Goal: Information Seeking & Learning: Understand process/instructions

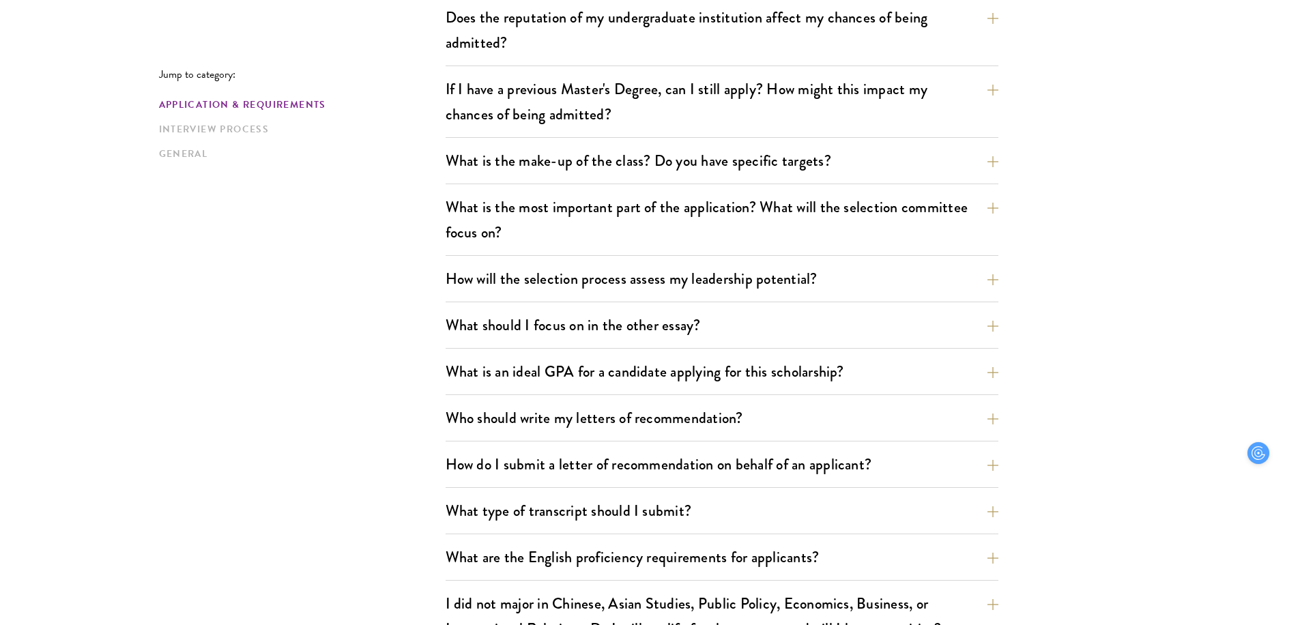
scroll to position [623, 0]
click at [636, 336] on button "What should I focus on in the other essay?" at bounding box center [732, 323] width 553 height 31
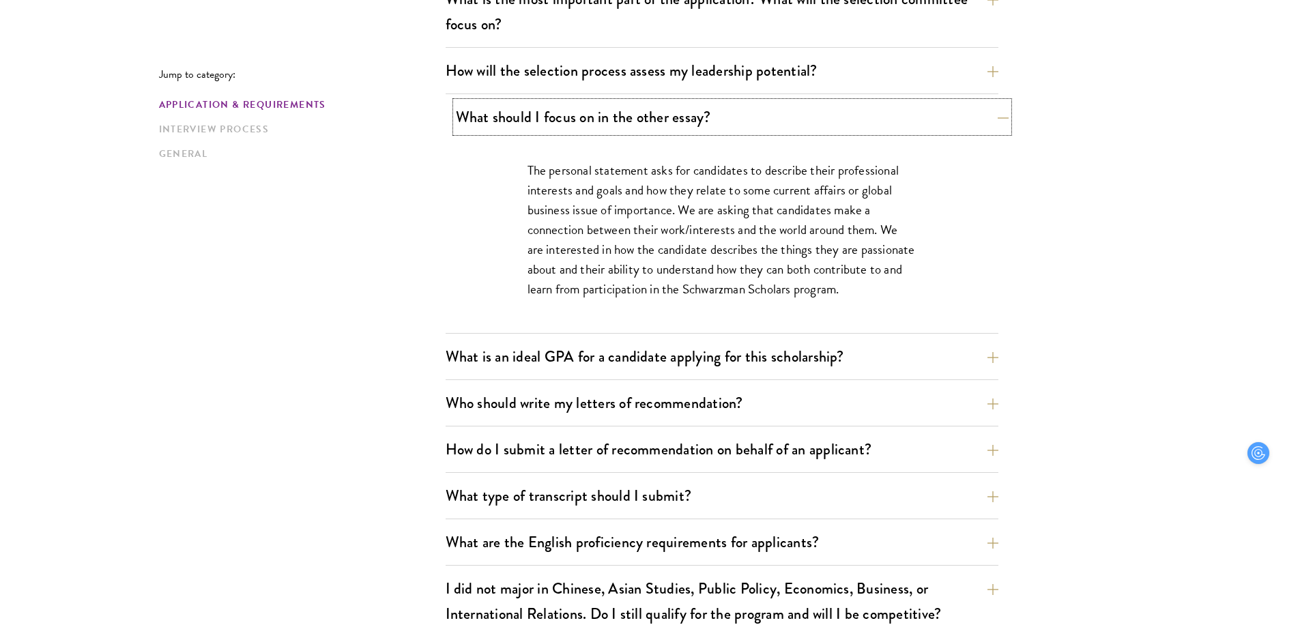
scroll to position [831, 0]
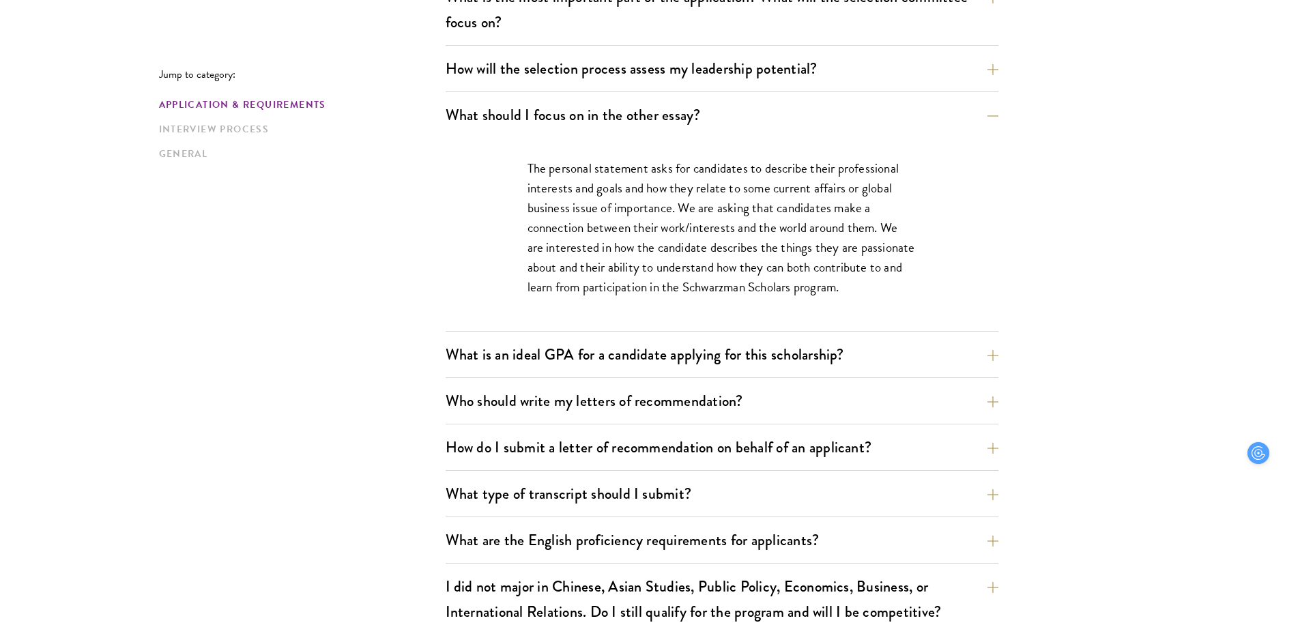
click at [639, 255] on p "The personal statement asks for candidates to describe their professional inter…" at bounding box center [721, 227] width 389 height 139
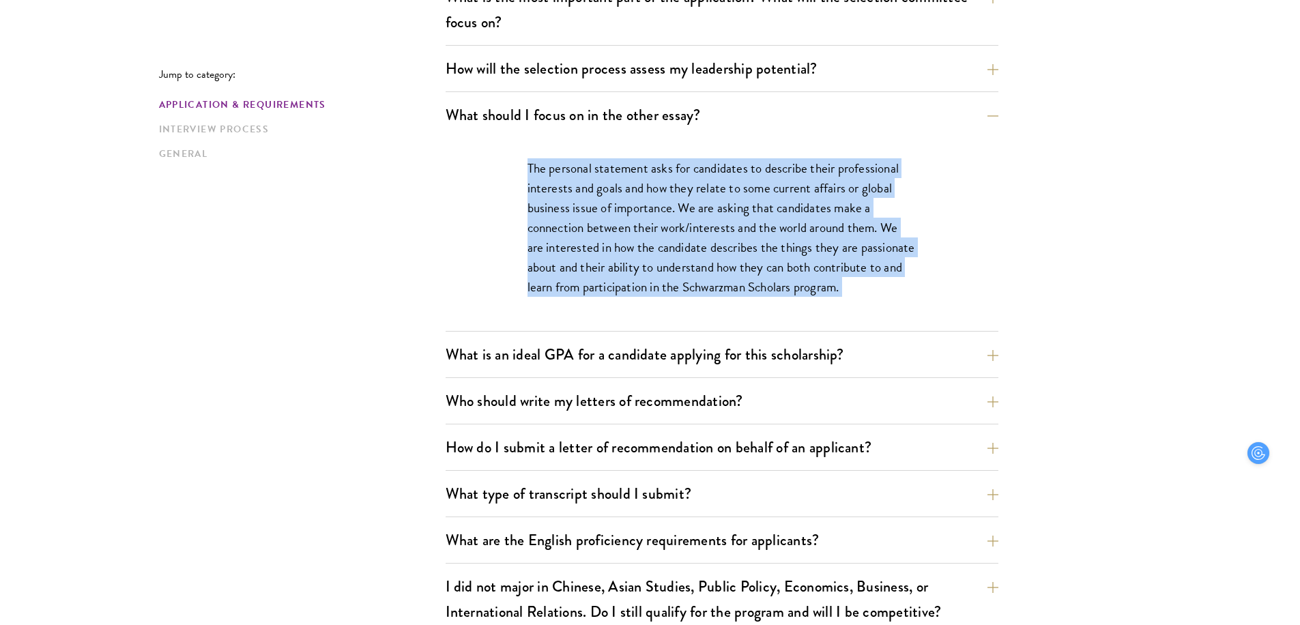
click at [653, 298] on div "The personal statement asks for candidates to describe their professional inter…" at bounding box center [722, 234] width 471 height 193
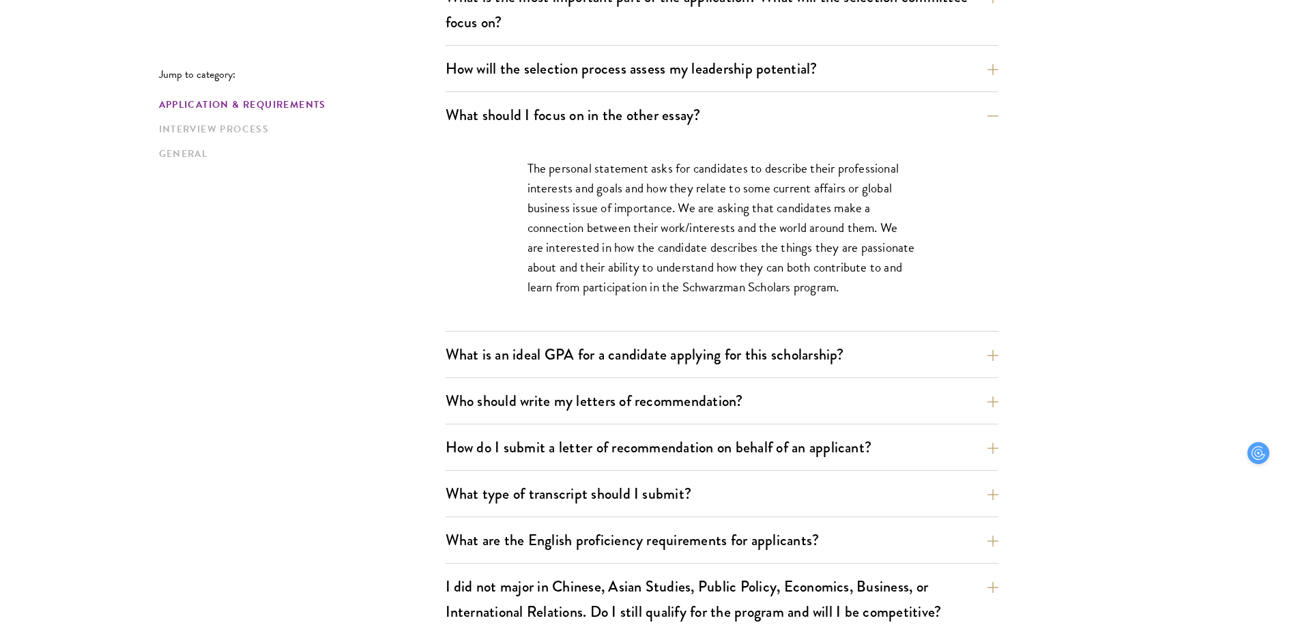
click at [653, 298] on div "The personal statement asks for candidates to describe their professional inter…" at bounding box center [722, 234] width 471 height 193
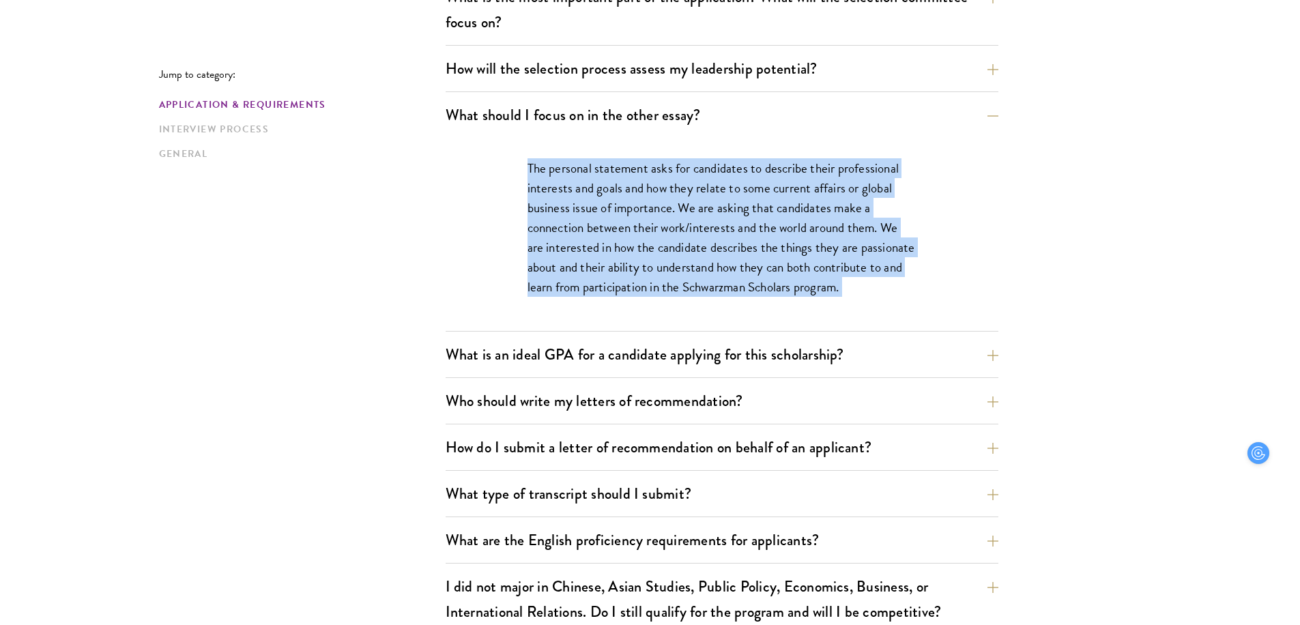
click at [624, 237] on p "The personal statement asks for candidates to describe their professional inter…" at bounding box center [721, 227] width 389 height 139
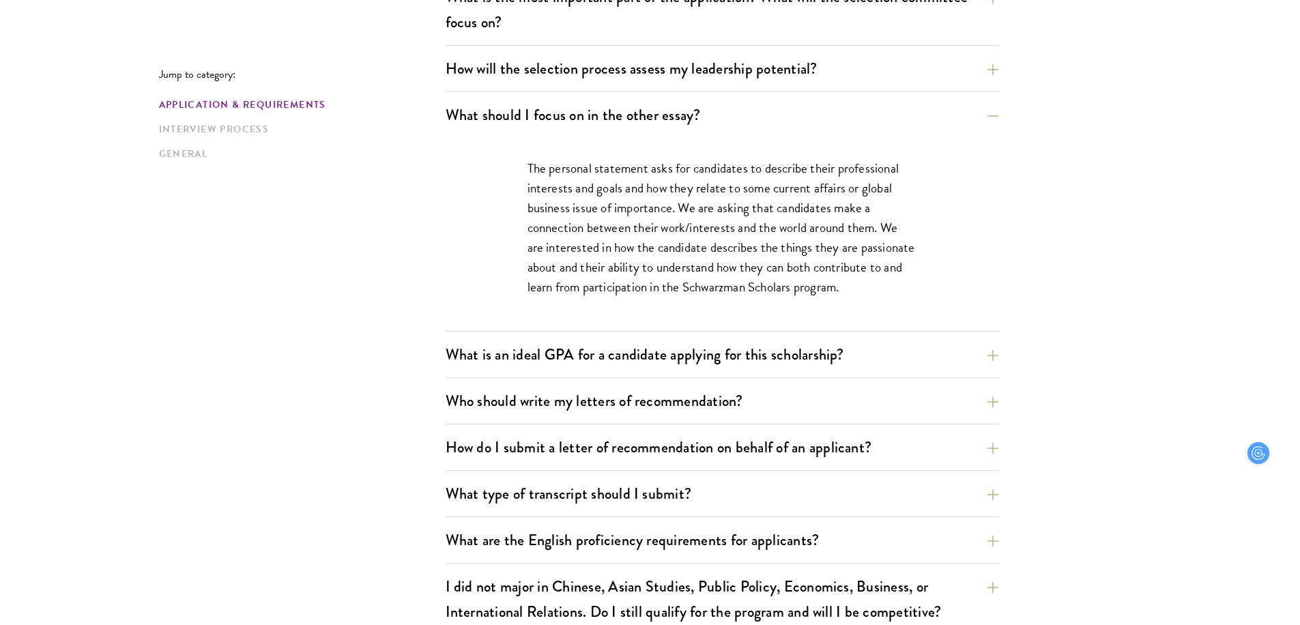
click at [624, 237] on p "The personal statement asks for candidates to describe their professional inter…" at bounding box center [721, 227] width 389 height 139
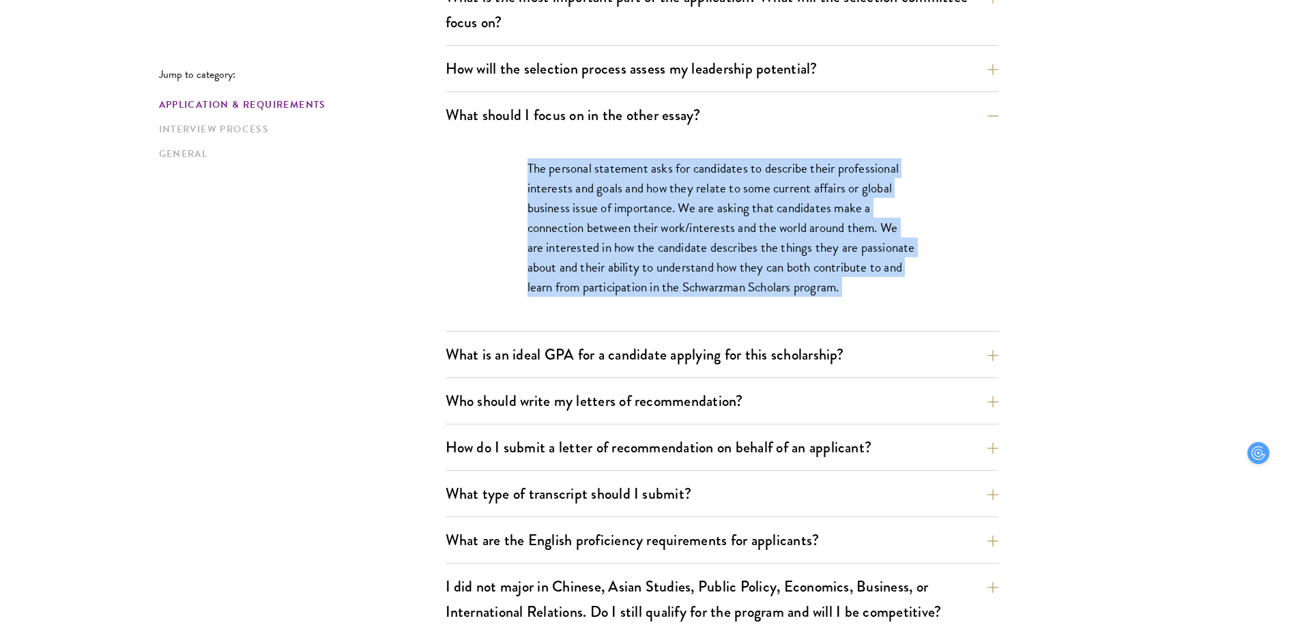
click at [631, 268] on p "The personal statement asks for candidates to describe their professional inter…" at bounding box center [721, 227] width 389 height 139
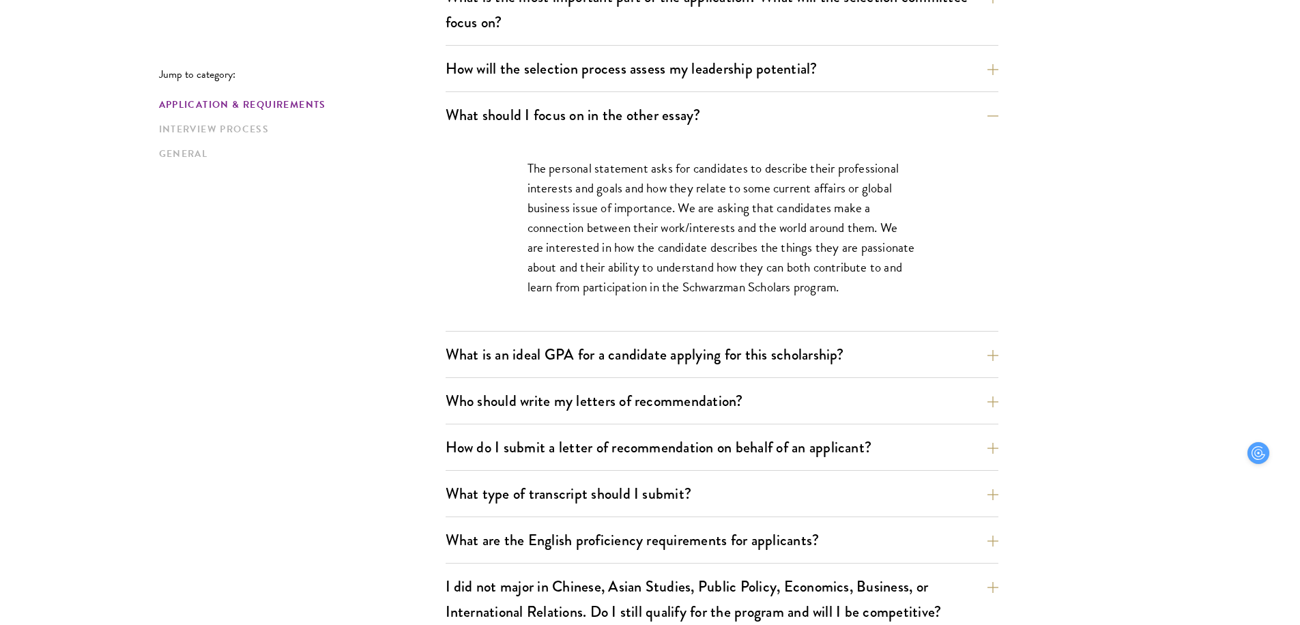
click at [631, 268] on p "The personal statement asks for candidates to describe their professional inter…" at bounding box center [721, 227] width 389 height 139
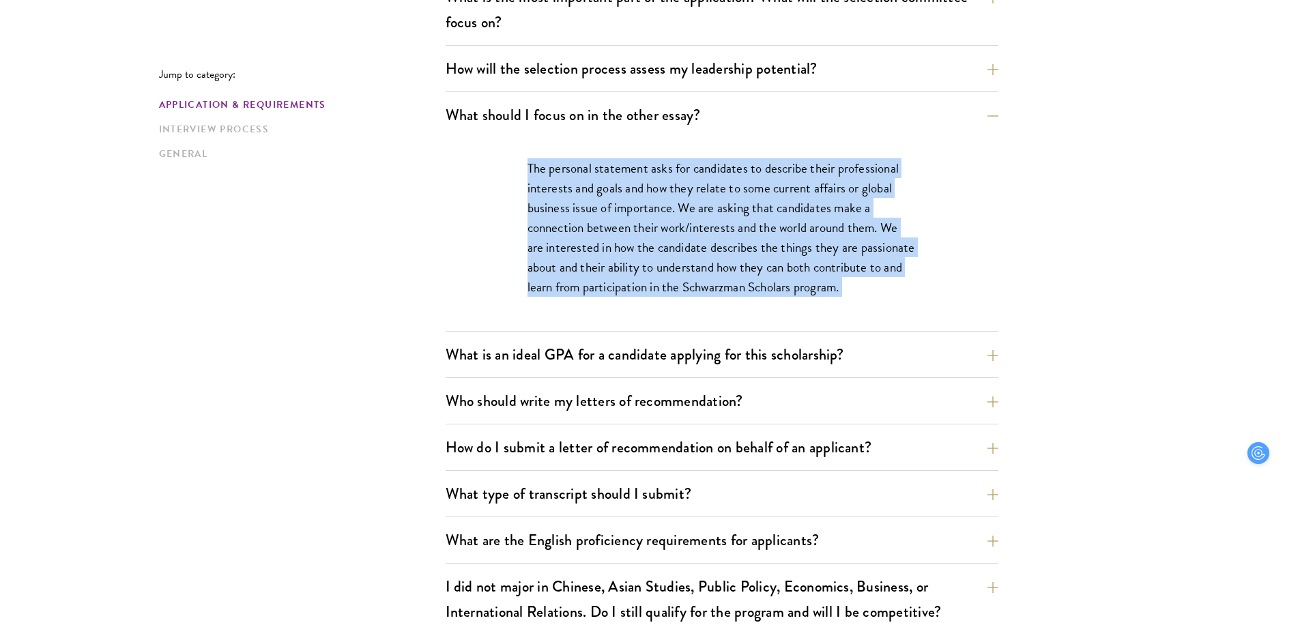
click at [632, 212] on p "The personal statement asks for candidates to describe their professional inter…" at bounding box center [721, 227] width 389 height 139
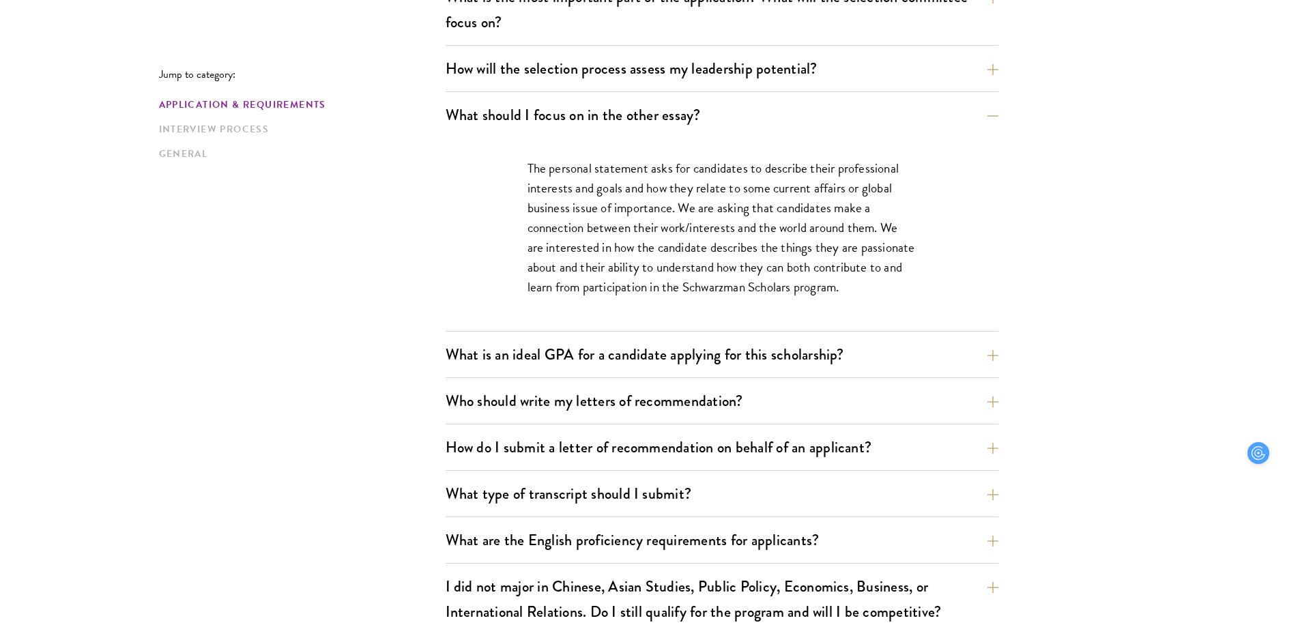
click at [632, 212] on p "The personal statement asks for candidates to describe their professional inter…" at bounding box center [721, 227] width 389 height 139
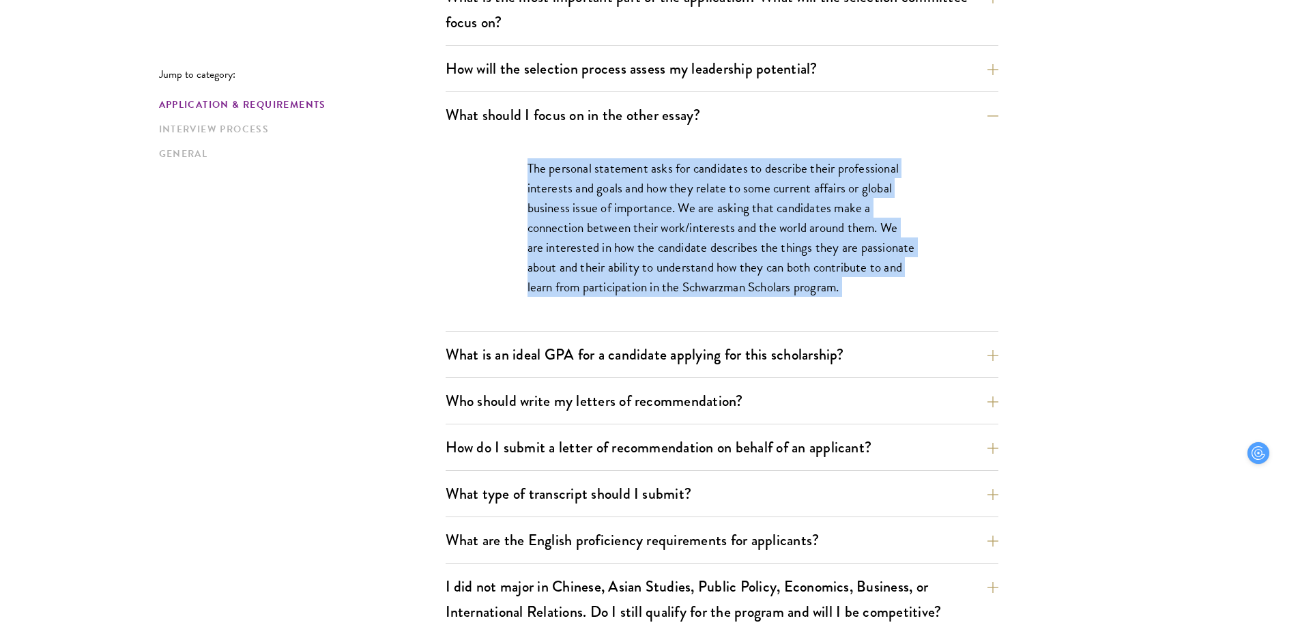
click at [631, 276] on p "The personal statement asks for candidates to describe their professional inter…" at bounding box center [721, 227] width 389 height 139
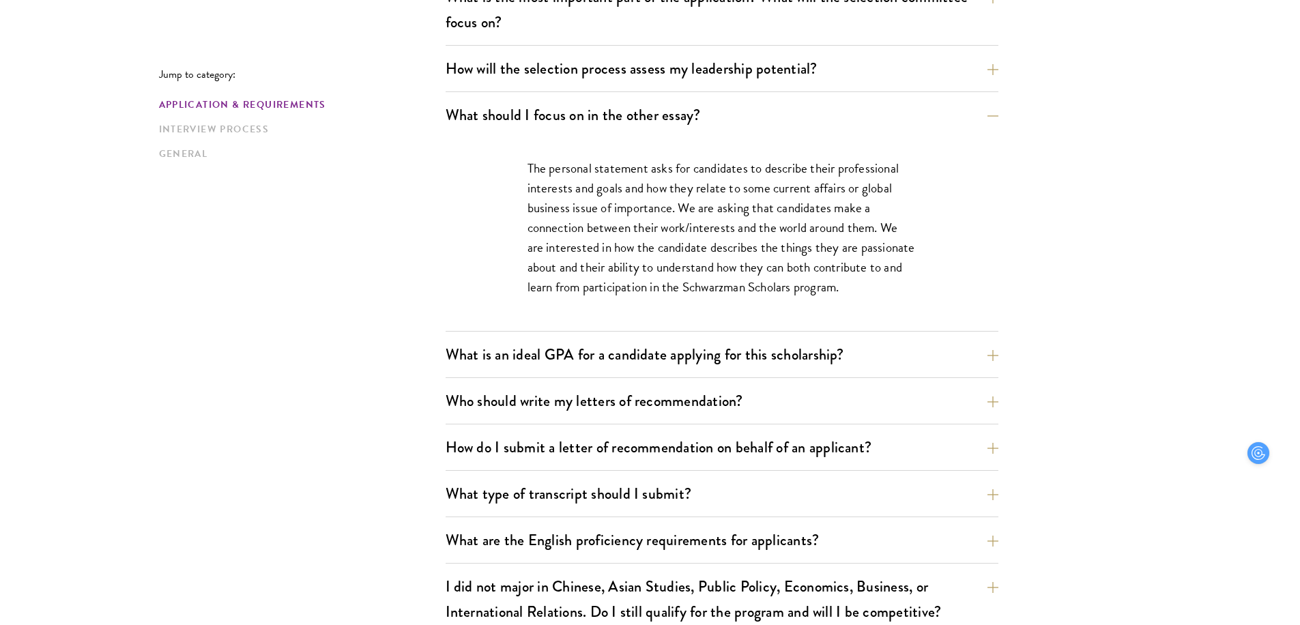
click at [631, 276] on p "The personal statement asks for candidates to describe their professional inter…" at bounding box center [721, 227] width 389 height 139
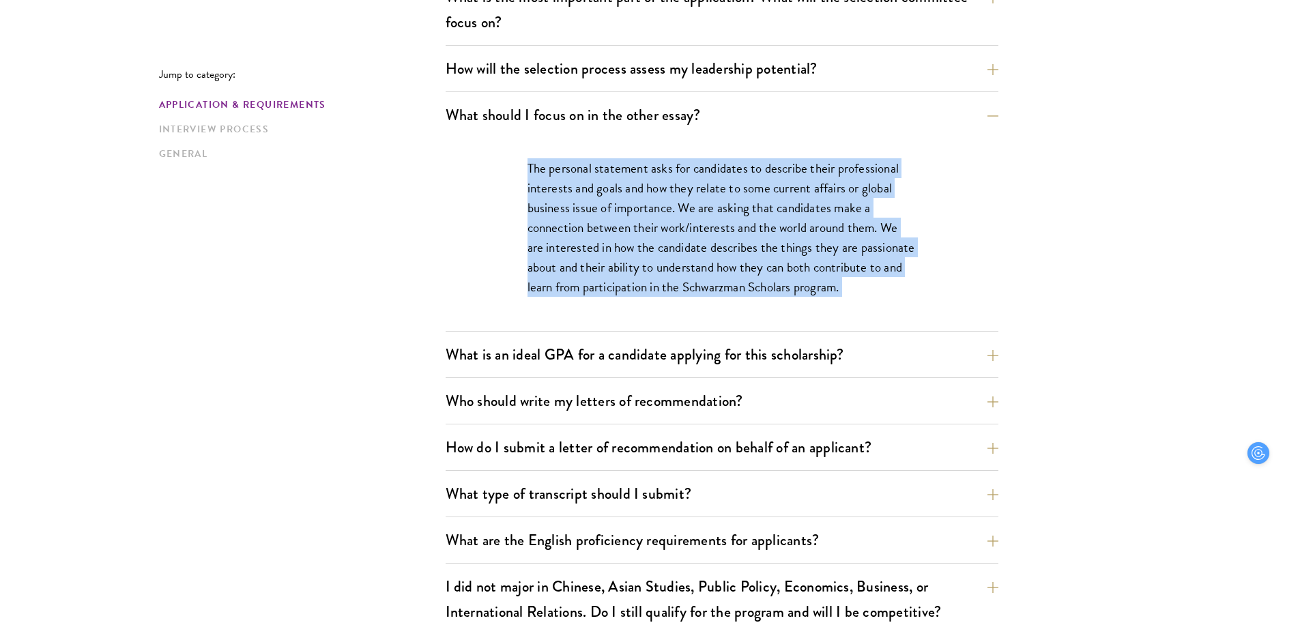
click at [632, 314] on div "The personal statement asks for candidates to describe their professional inter…" at bounding box center [722, 234] width 471 height 193
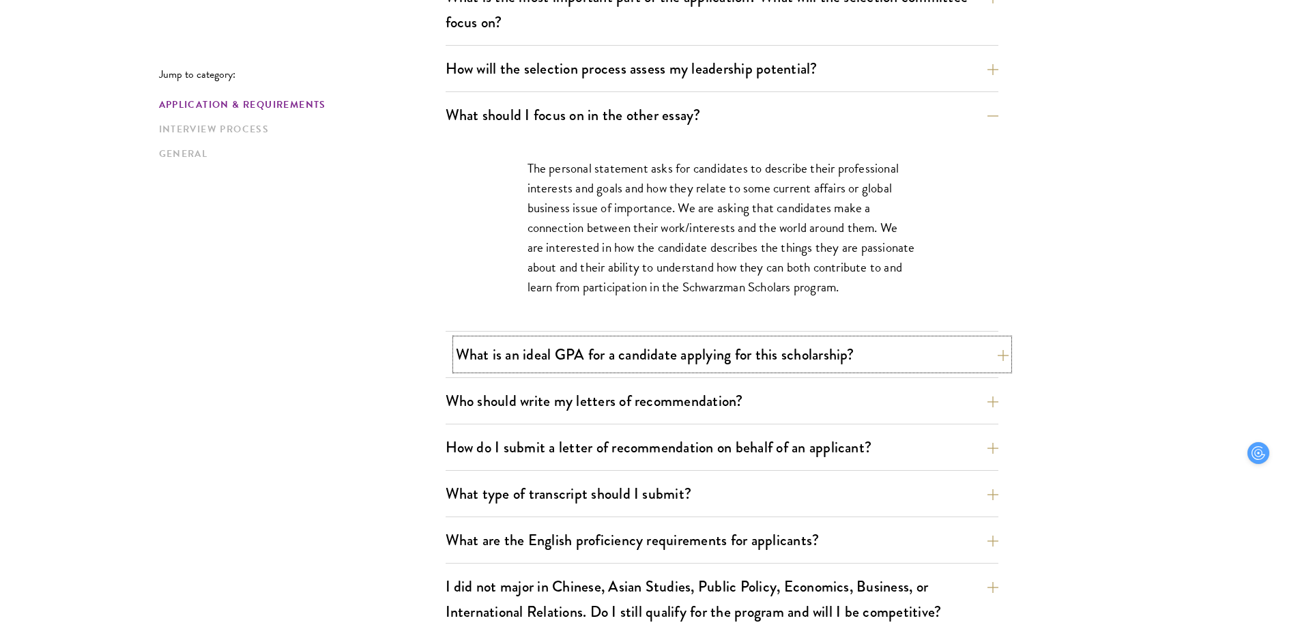
click at [631, 352] on button "What is an ideal GPA for a candidate applying for this scholarship?" at bounding box center [732, 354] width 553 height 31
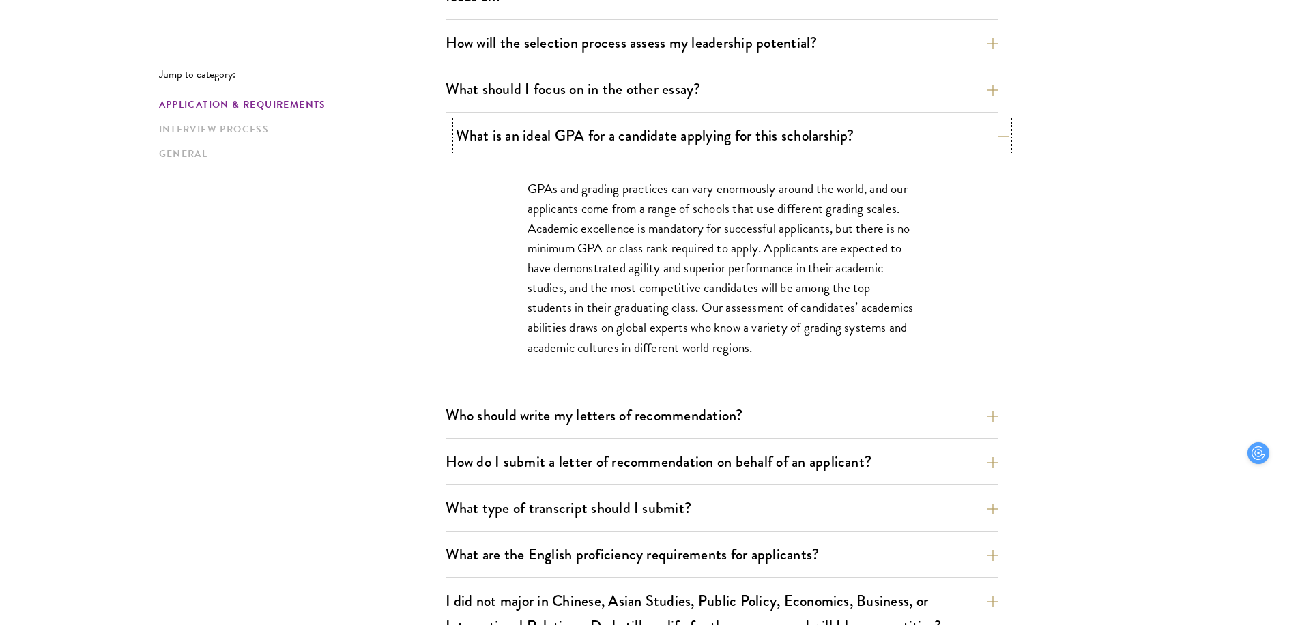
scroll to position [860, 0]
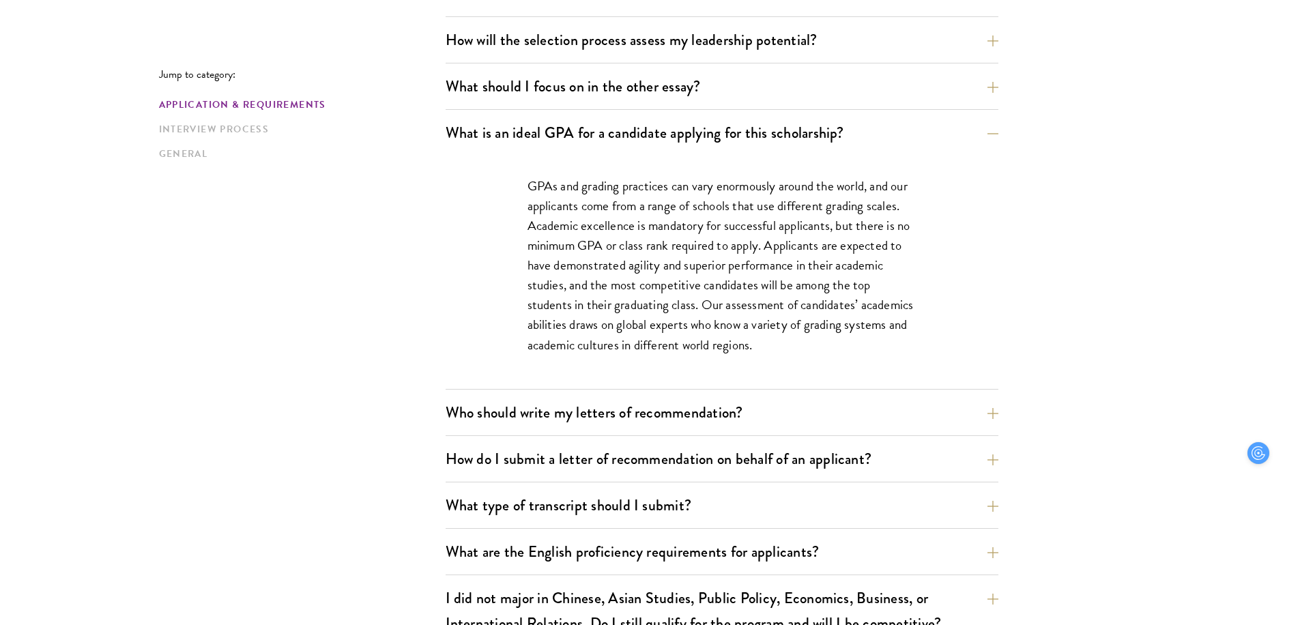
click at [615, 171] on div "GPAs and grading practices can vary enormously around the world, and our applic…" at bounding box center [722, 272] width 471 height 233
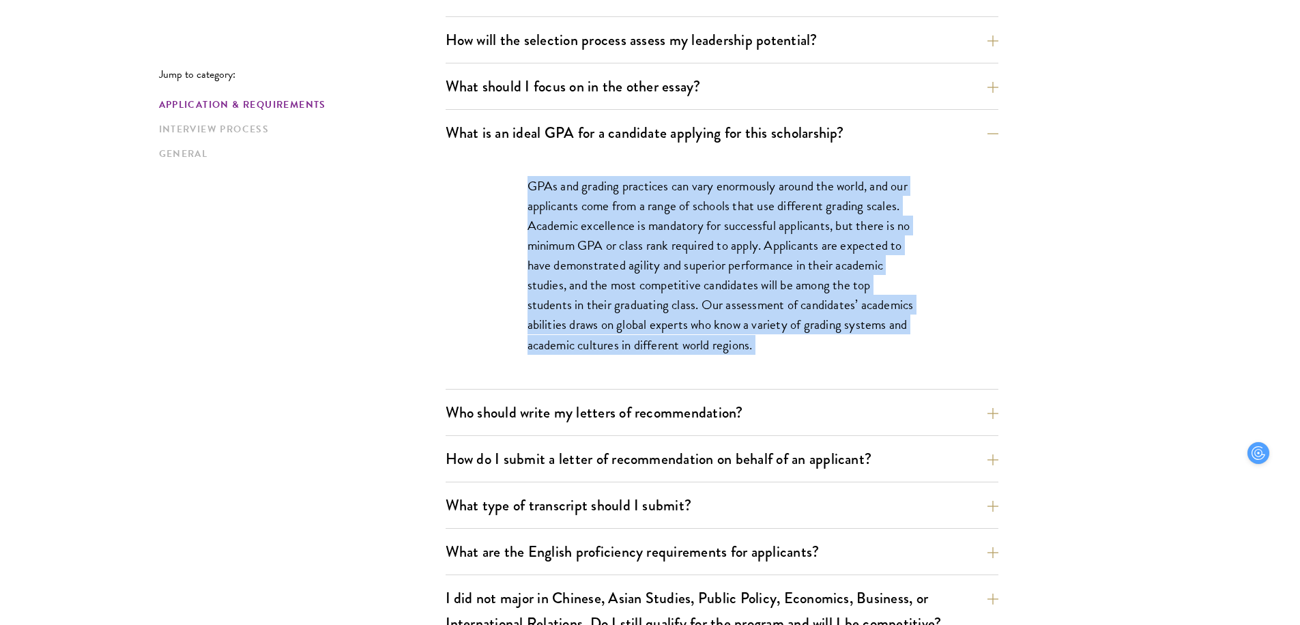
click at [614, 254] on p "GPAs and grading practices can vary enormously around the world, and our applic…" at bounding box center [721, 265] width 389 height 179
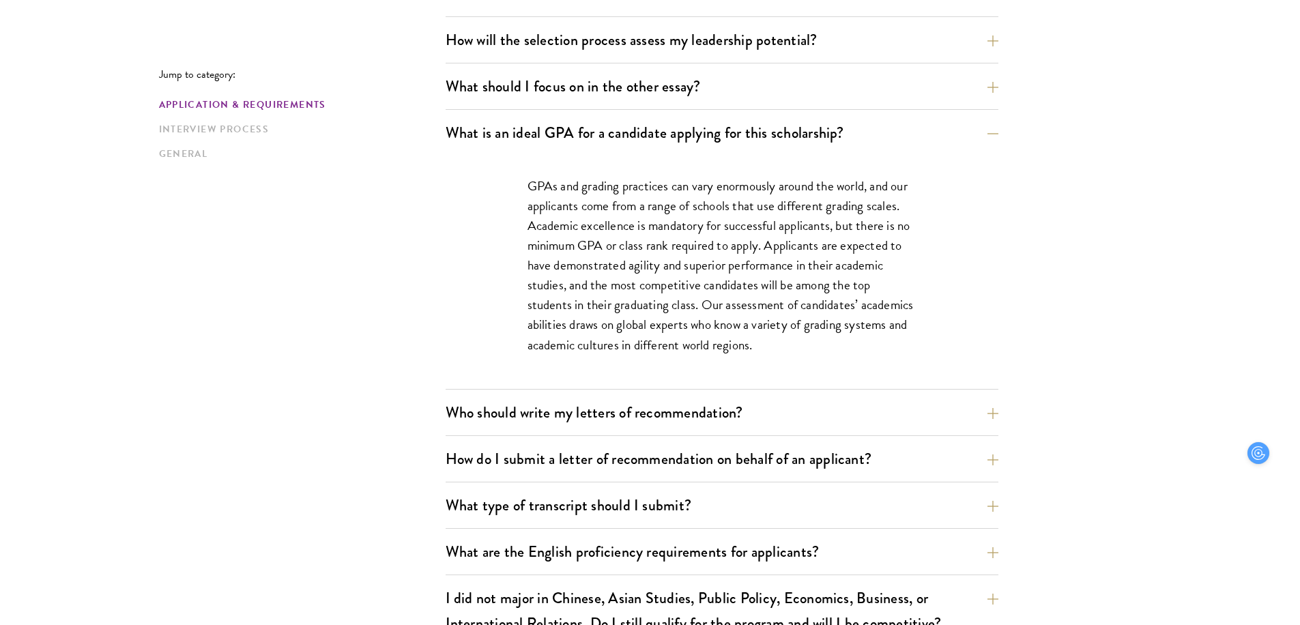
click at [614, 254] on p "GPAs and grading practices can vary enormously around the world, and our applic…" at bounding box center [721, 265] width 389 height 179
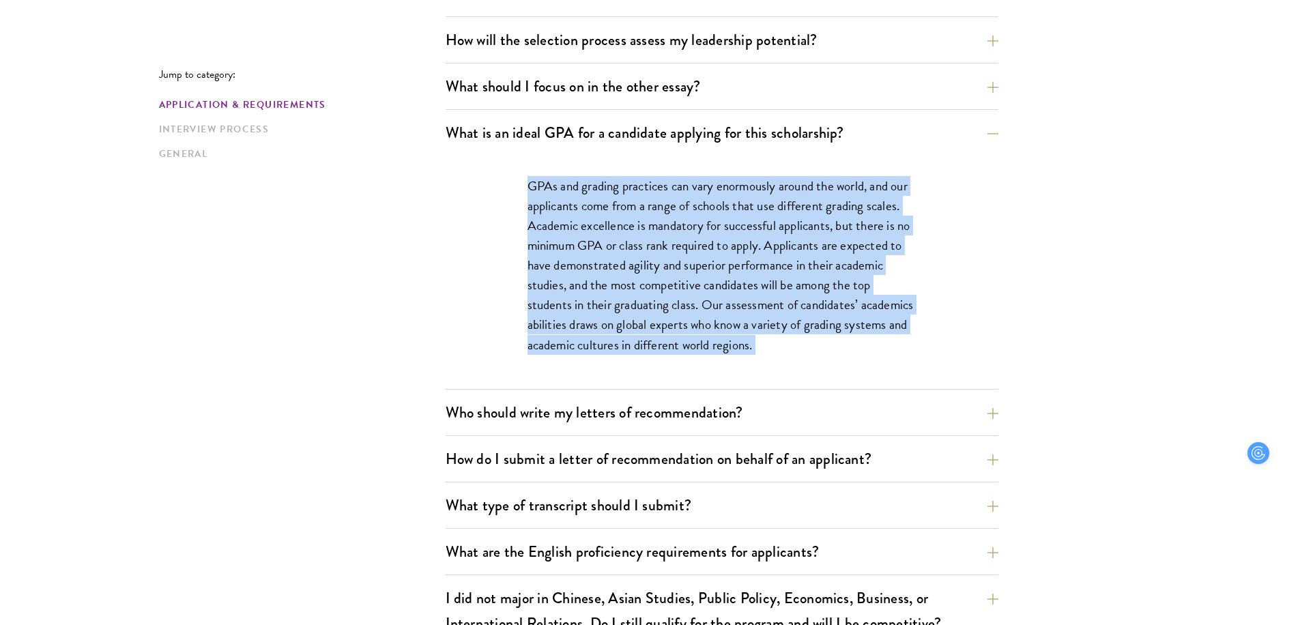
click at [615, 184] on p "GPAs and grading practices can vary enormously around the world, and our applic…" at bounding box center [721, 265] width 389 height 179
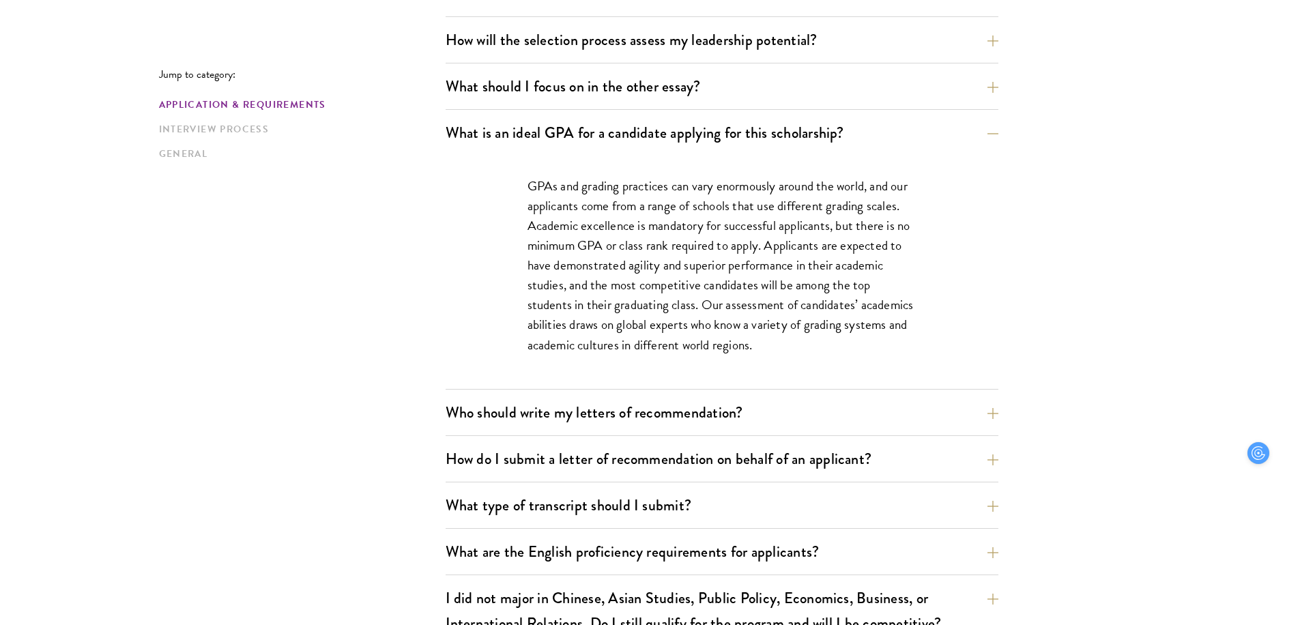
click at [615, 184] on p "GPAs and grading practices can vary enormously around the world, and our applic…" at bounding box center [721, 265] width 389 height 179
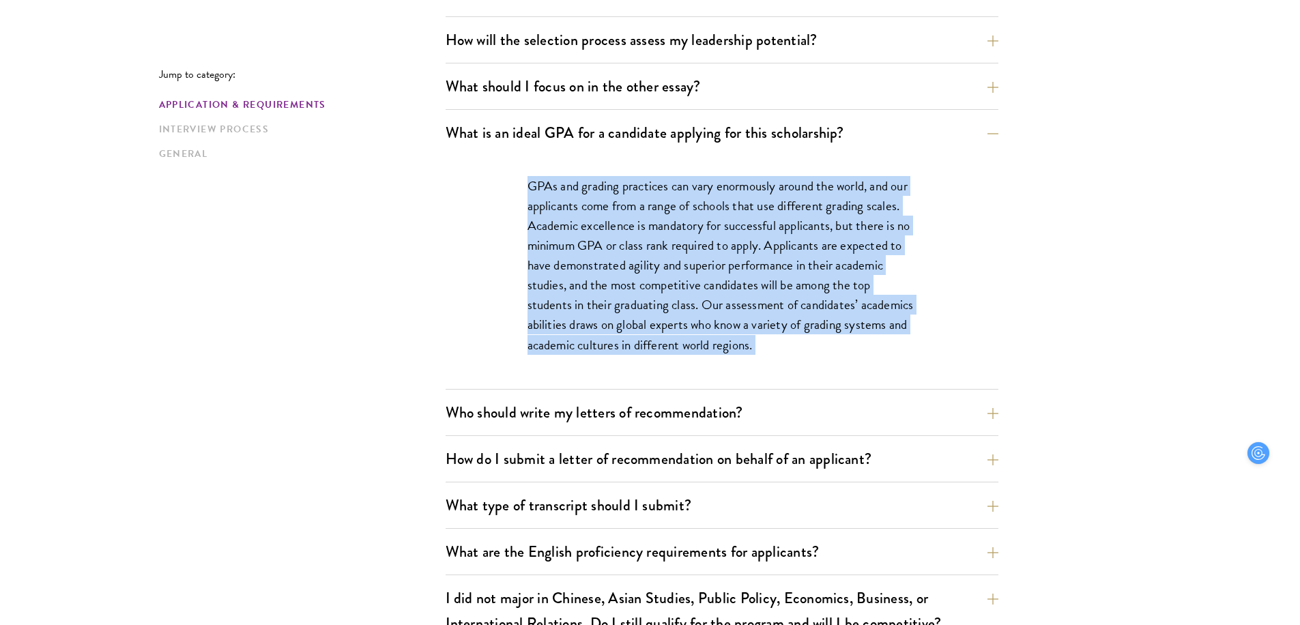
click at [614, 208] on p "GPAs and grading practices can vary enormously around the world, and our applic…" at bounding box center [721, 265] width 389 height 179
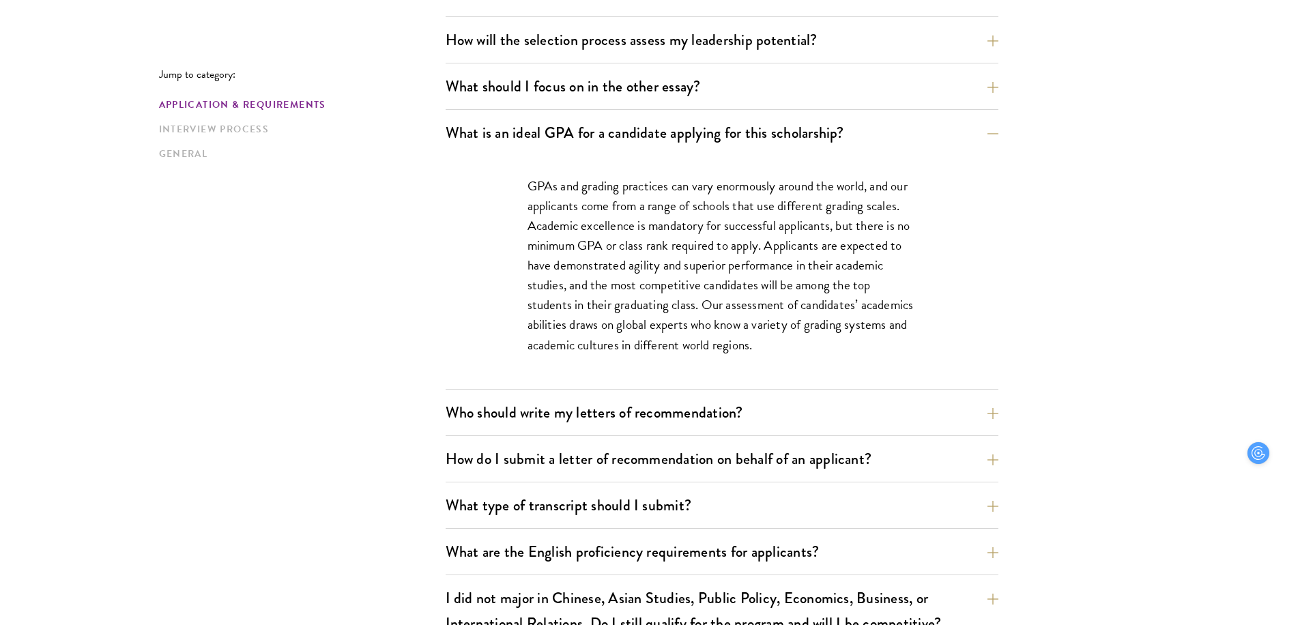
click at [614, 208] on p "GPAs and grading practices can vary enormously around the world, and our applic…" at bounding box center [721, 265] width 389 height 179
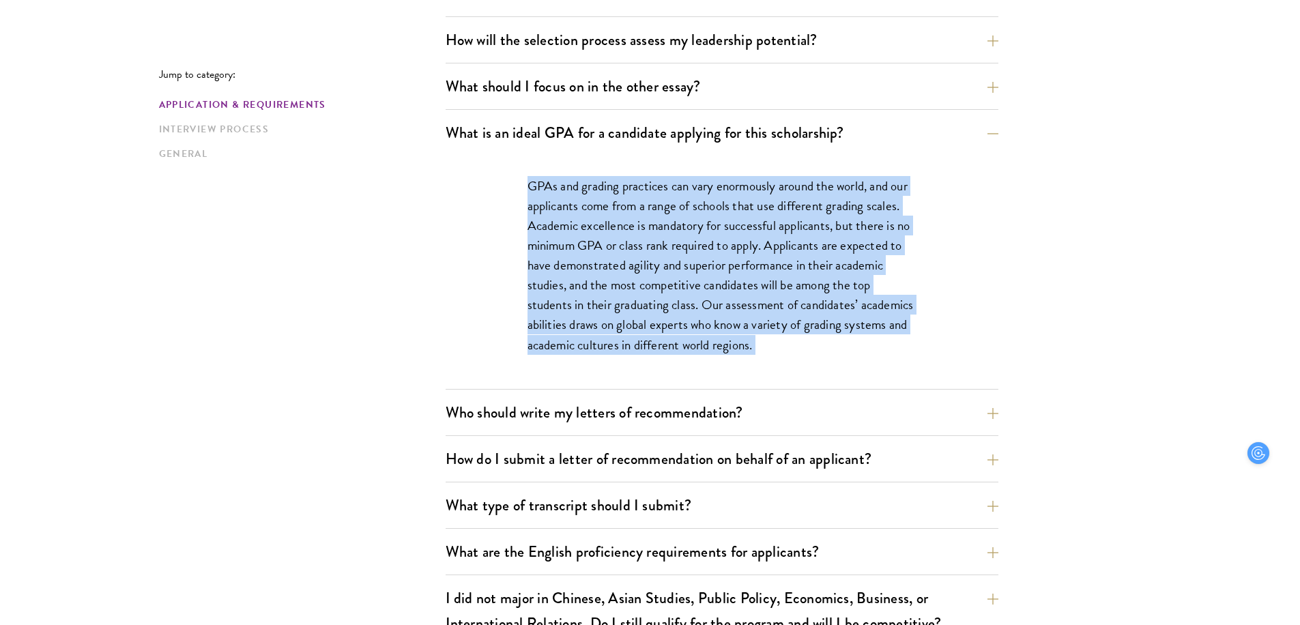
click at [614, 229] on p "GPAs and grading practices can vary enormously around the world, and our applic…" at bounding box center [721, 265] width 389 height 179
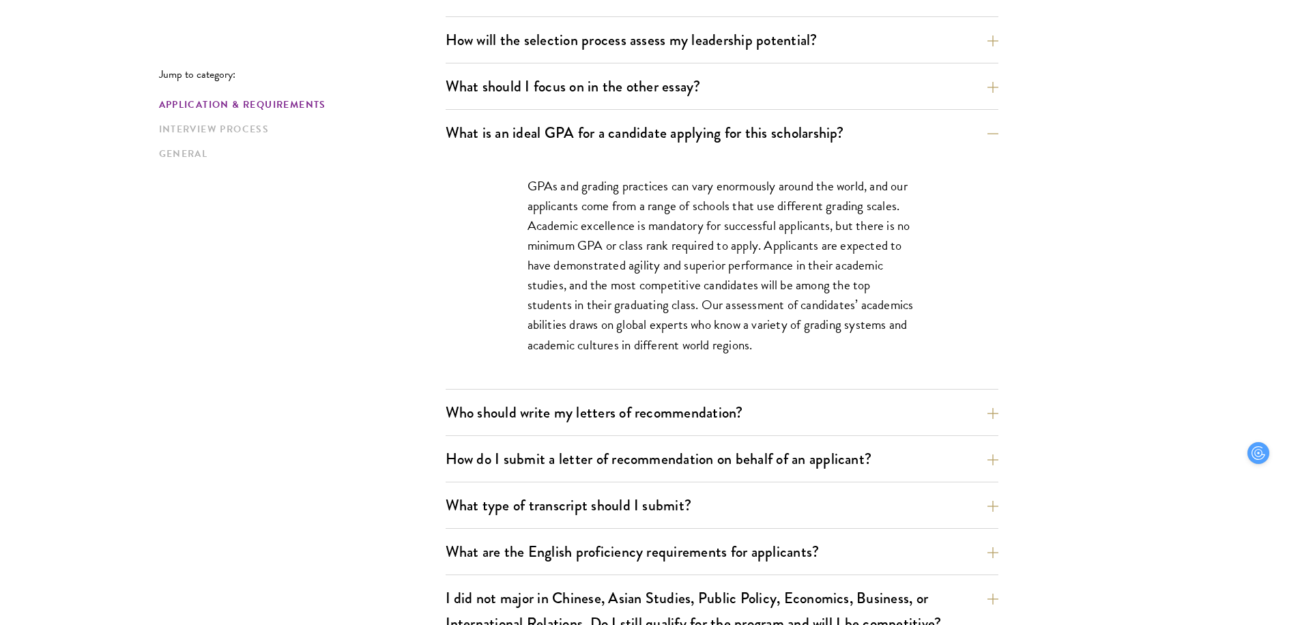
click at [614, 229] on p "GPAs and grading practices can vary enormously around the world, and our applic…" at bounding box center [721, 265] width 389 height 179
click at [618, 267] on p "GPAs and grading practices can vary enormously around the world, and our applic…" at bounding box center [721, 265] width 389 height 179
click at [620, 301] on p "GPAs and grading practices can vary enormously around the world, and our applic…" at bounding box center [721, 265] width 389 height 179
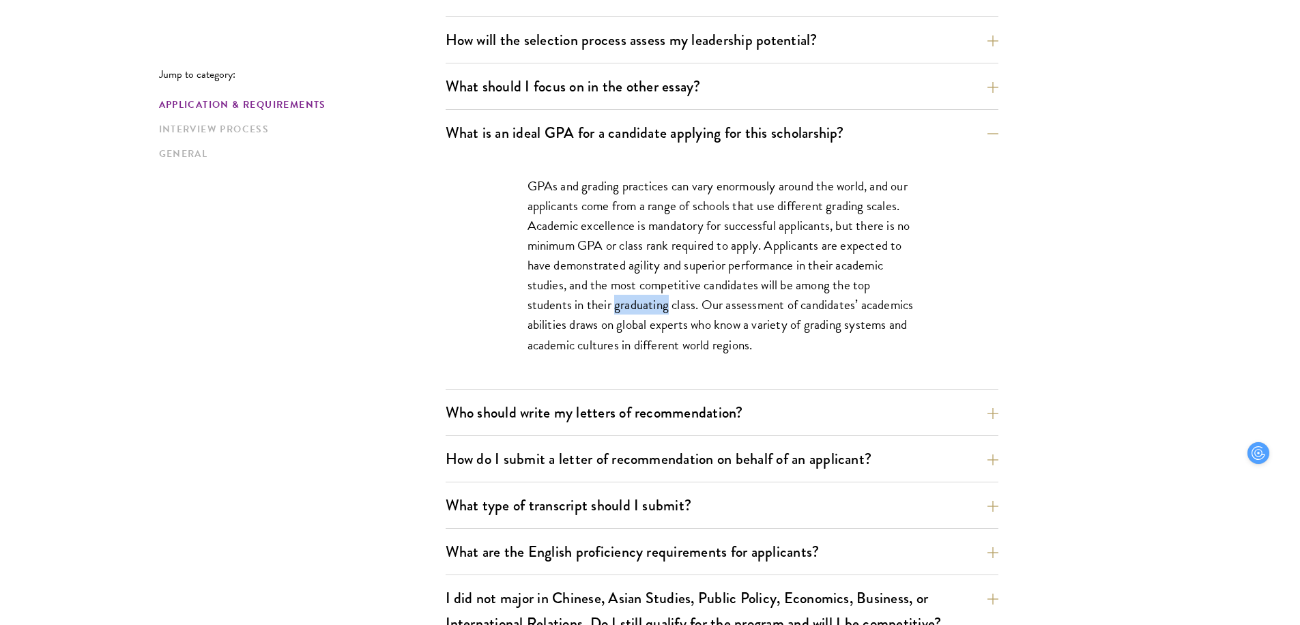
click at [622, 284] on p "GPAs and grading practices can vary enormously around the world, and our applic…" at bounding box center [721, 265] width 389 height 179
click at [611, 315] on p "GPAs and grading practices can vary enormously around the world, and our applic…" at bounding box center [721, 265] width 389 height 179
click at [611, 323] on p "GPAs and grading practices can vary enormously around the world, and our applic…" at bounding box center [721, 265] width 389 height 179
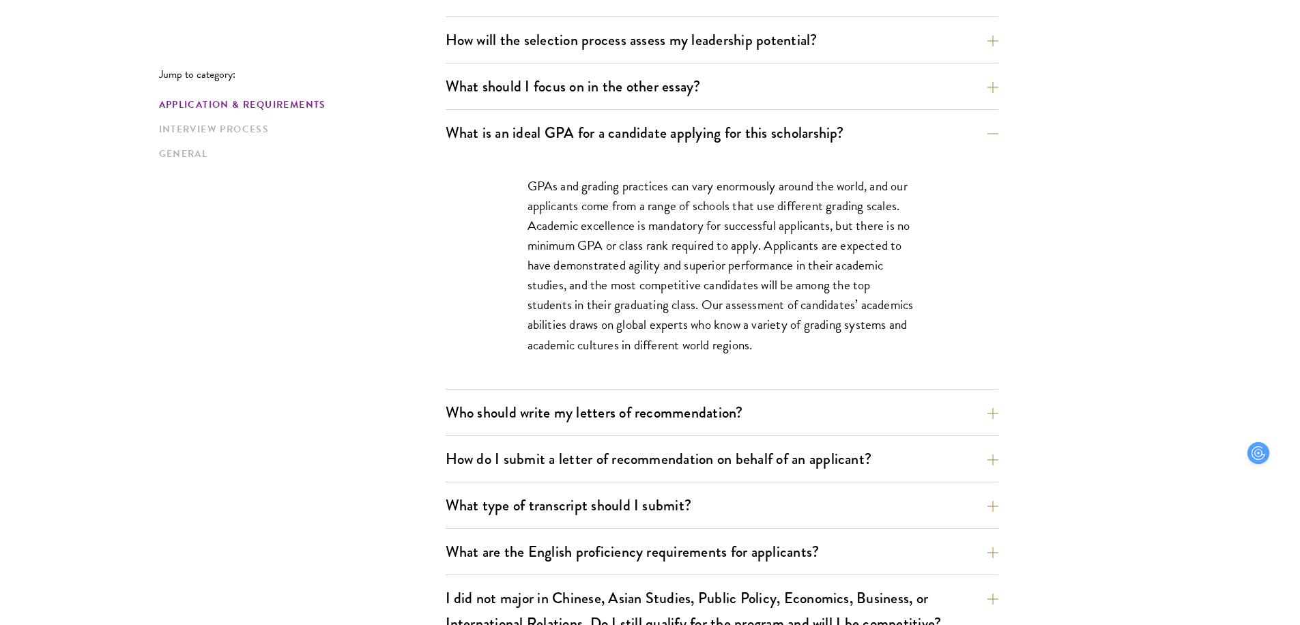
click at [611, 323] on p "GPAs and grading practices can vary enormously around the world, and our applic…" at bounding box center [721, 265] width 389 height 179
click at [619, 429] on div "Who should write my letters of recommendation? All applicants including Current…" at bounding box center [722, 416] width 553 height 39
click at [620, 422] on button "Who should write my letters of recommendation?" at bounding box center [732, 412] width 553 height 31
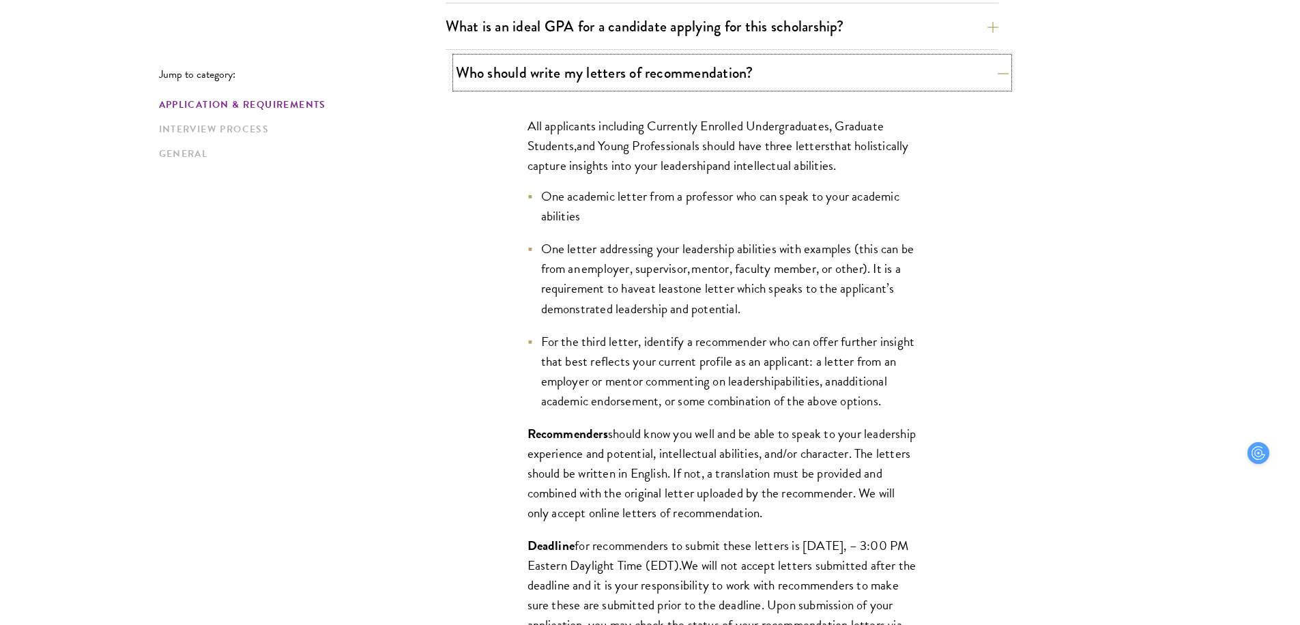
scroll to position [967, 0]
click at [628, 147] on span "and Young Professionals should ha" at bounding box center [663, 145] width 173 height 20
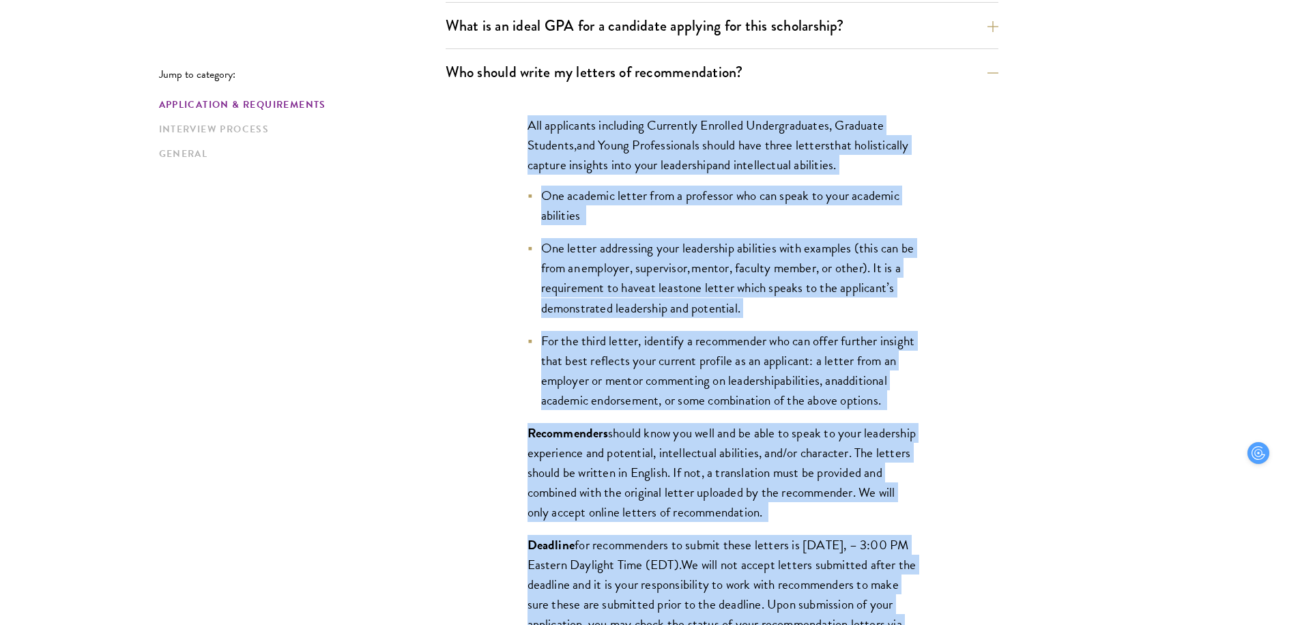
drag, startPoint x: 628, startPoint y: 147, endPoint x: 549, endPoint y: 557, distance: 417.0
click at [549, 557] on div "All applicants including Currently Enrolled Undergraduates, Graduate Students ,…" at bounding box center [722, 392] width 471 height 594
click at [549, 555] on span "Deadline" at bounding box center [551, 545] width 48 height 20
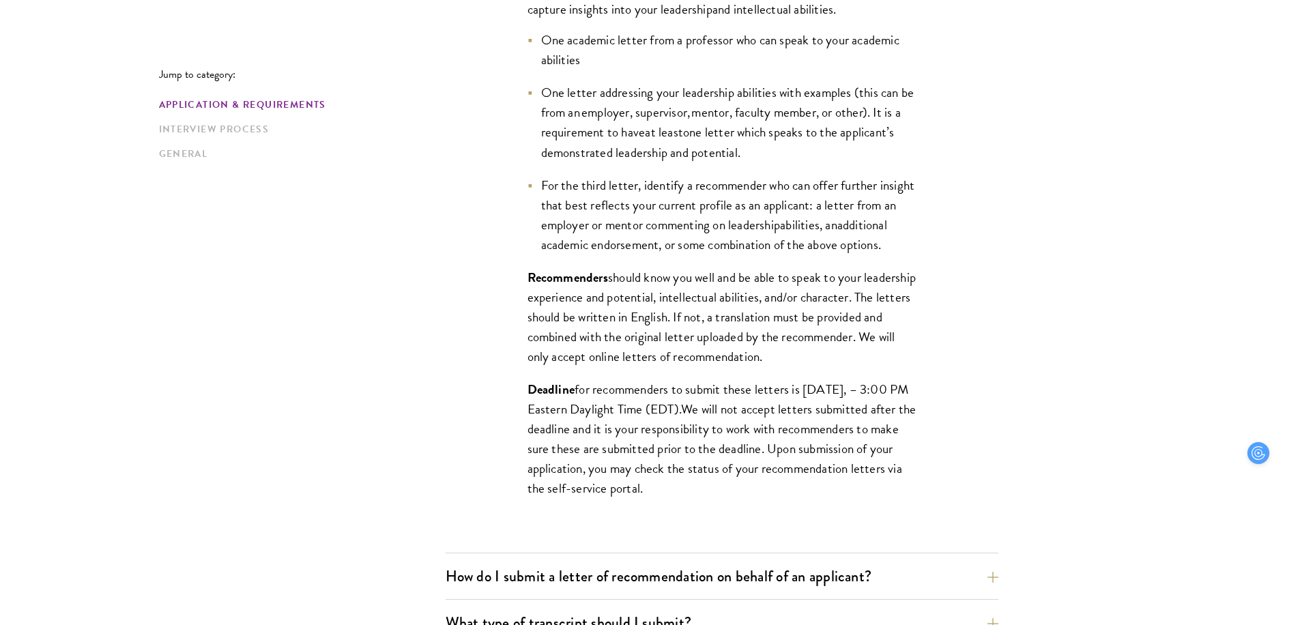
scroll to position [1131, 0]
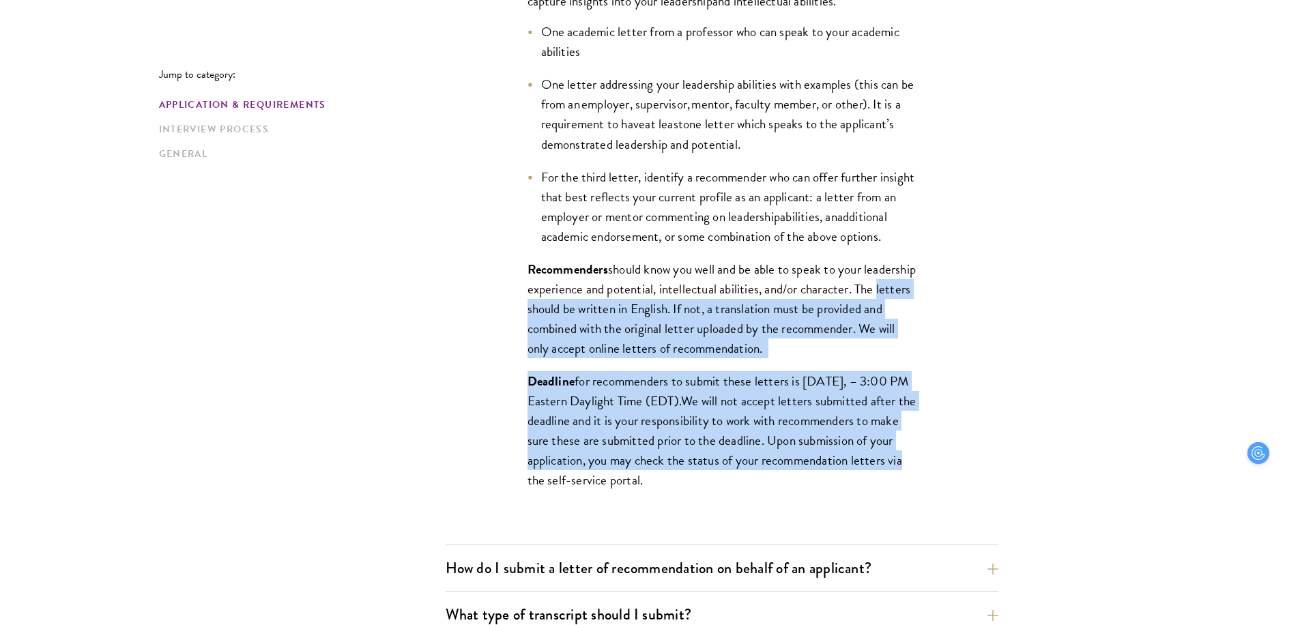
drag, startPoint x: 545, startPoint y: 319, endPoint x: 663, endPoint y: 506, distance: 221.3
click at [663, 507] on div "All applicants including Currently Enrolled Undergraduates, Graduate Students ,…" at bounding box center [722, 228] width 471 height 594
click at [663, 490] on span "We will not accept letters submitted after the deadline and it is your responsi…" at bounding box center [721, 440] width 389 height 99
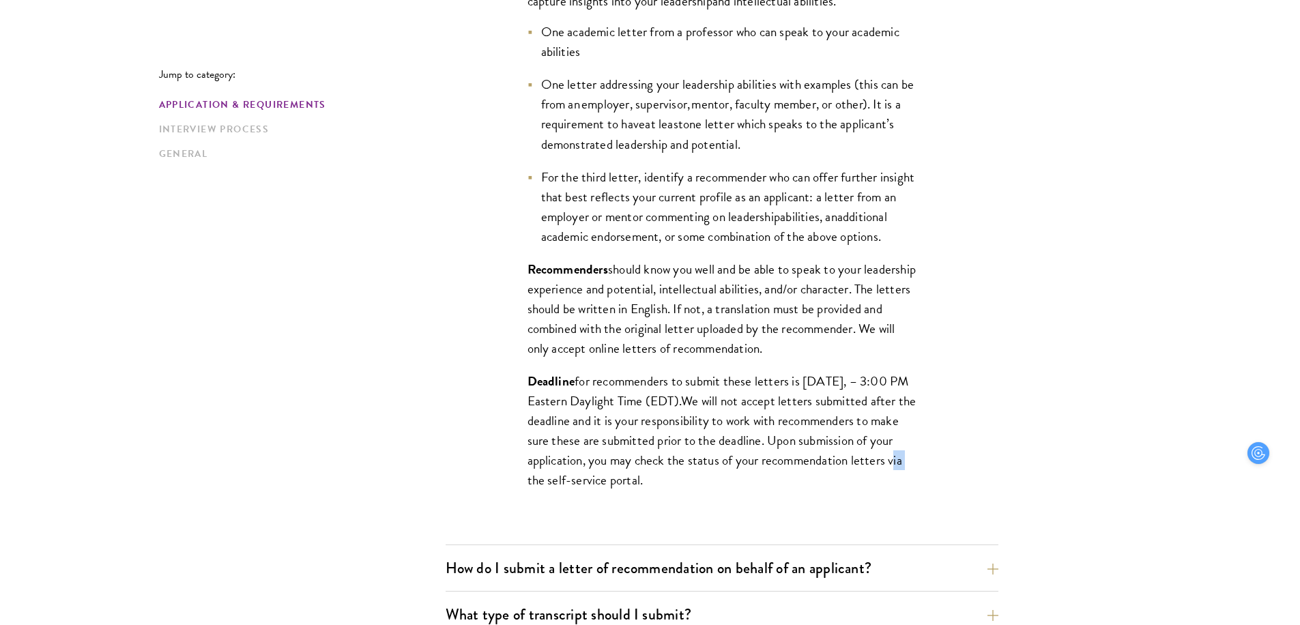
click at [663, 490] on span "We will not accept letters submitted after the deadline and it is your responsi…" at bounding box center [721, 440] width 389 height 99
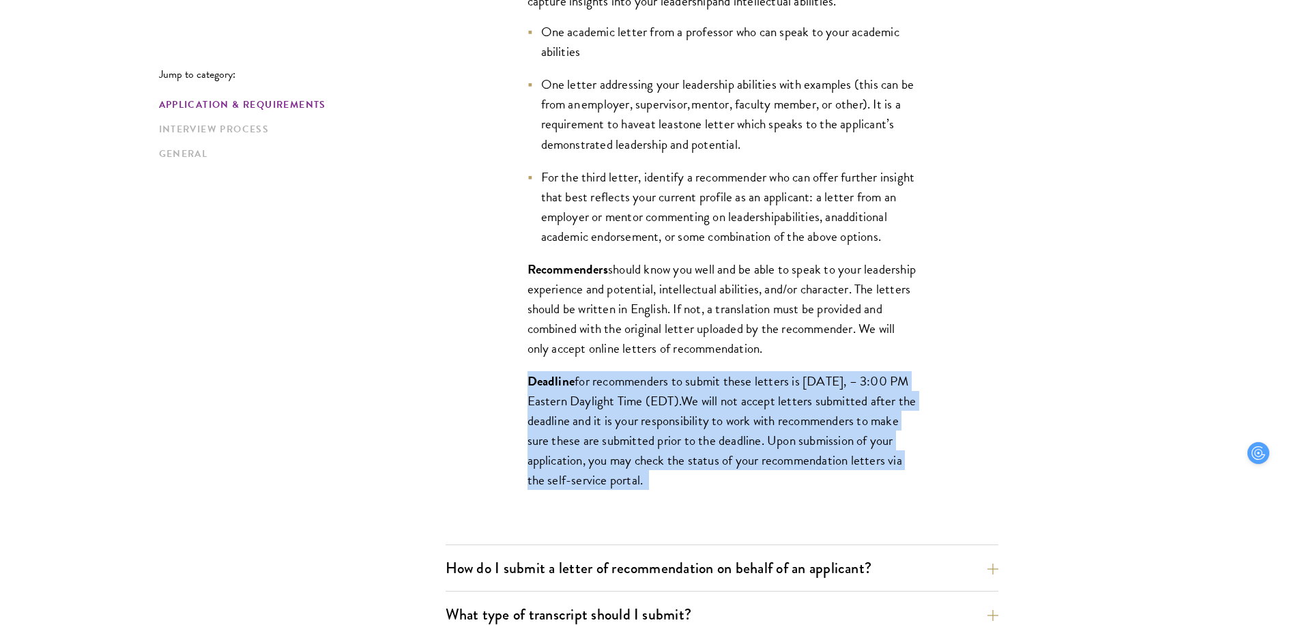
drag, startPoint x: 663, startPoint y: 506, endPoint x: 664, endPoint y: 377, distance: 129.0
click at [664, 377] on div "All applicants including Currently Enrolled Undergraduates, Graduate Students ,…" at bounding box center [722, 228] width 471 height 594
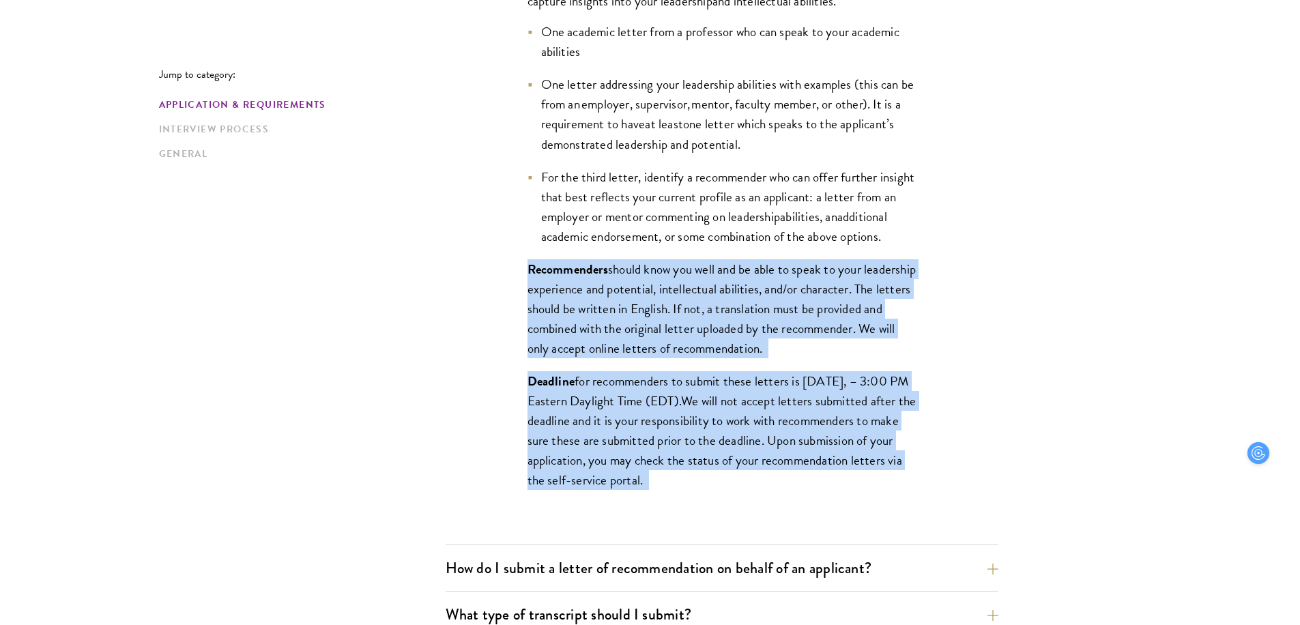
click at [664, 358] on span "should know you well and be able to speak to your leadership experience and pot…" at bounding box center [721, 308] width 388 height 99
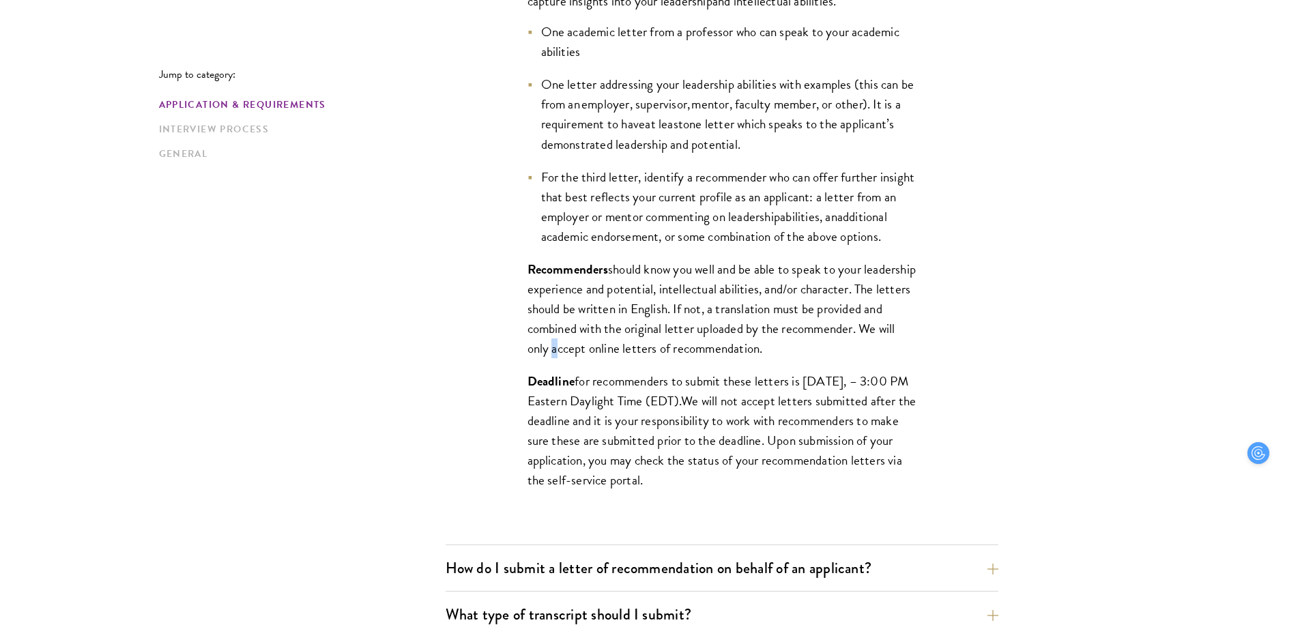
click at [664, 358] on span "should know you well and be able to speak to your leadership experience and pot…" at bounding box center [721, 308] width 388 height 99
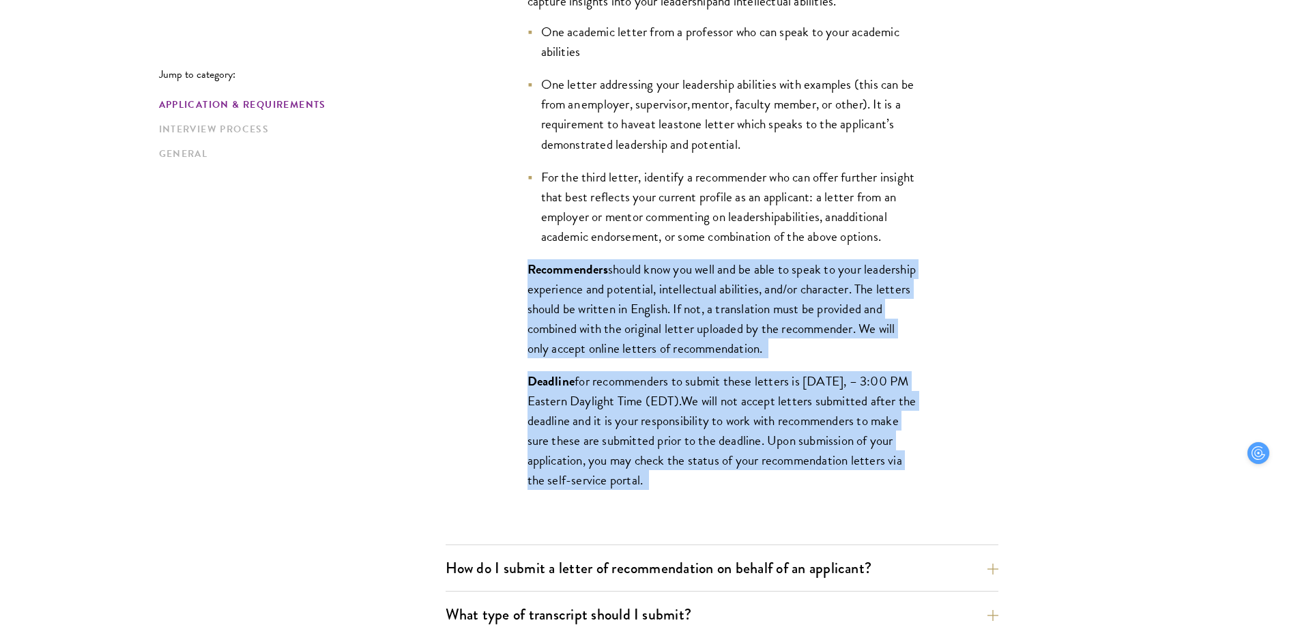
drag, startPoint x: 664, startPoint y: 377, endPoint x: 664, endPoint y: 476, distance: 98.9
click at [664, 476] on div "All applicants including Currently Enrolled Undergraduates, Graduate Students ,…" at bounding box center [722, 228] width 471 height 594
click at [664, 476] on span "We will not accept letters submitted after the deadline and it is your responsi…" at bounding box center [721, 440] width 389 height 99
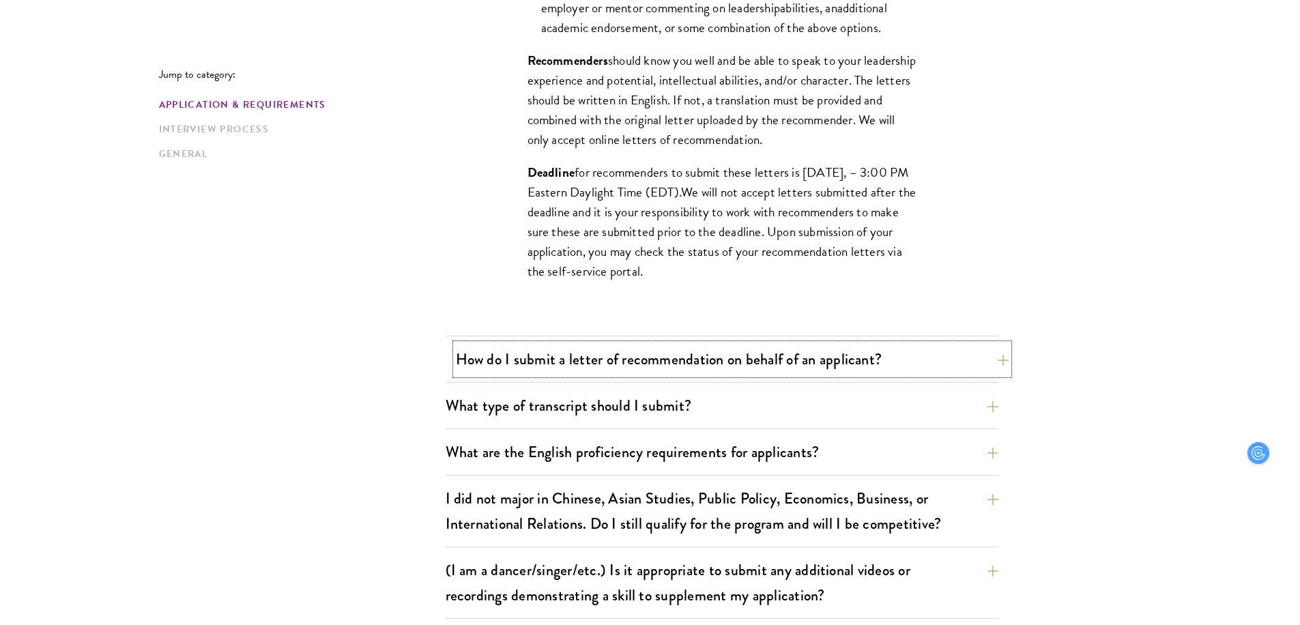
click at [684, 363] on button "How do I submit a letter of recommendation on behalf of an applicant?" at bounding box center [732, 359] width 553 height 31
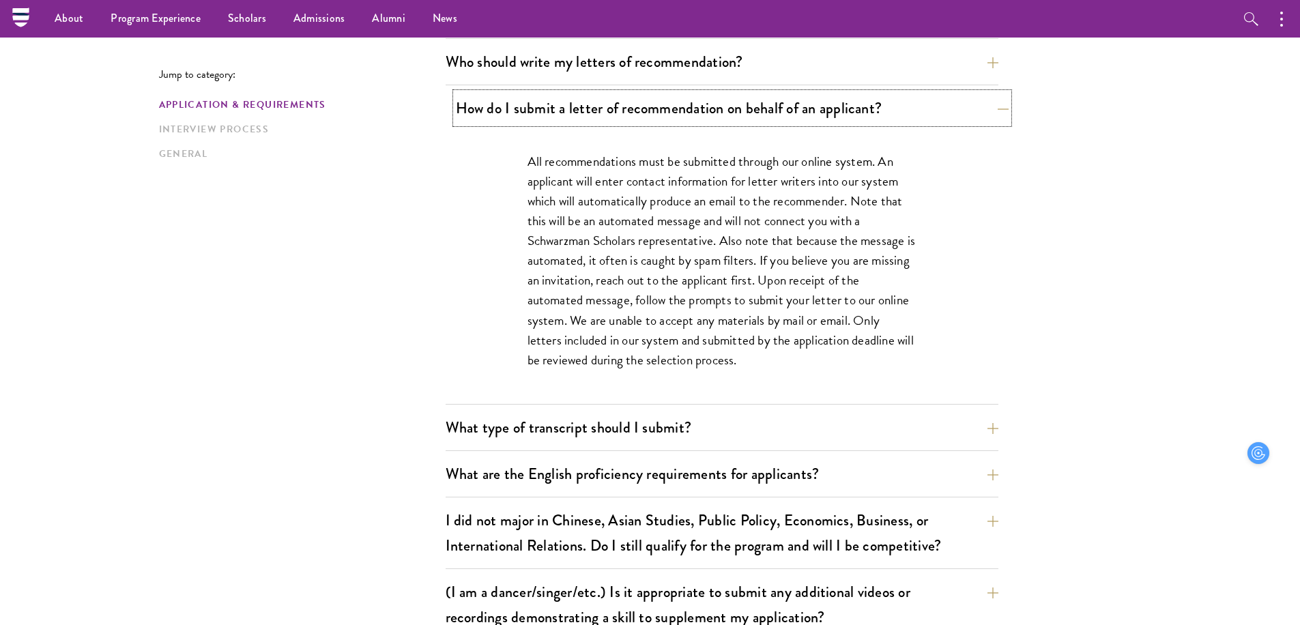
scroll to position [974, 0]
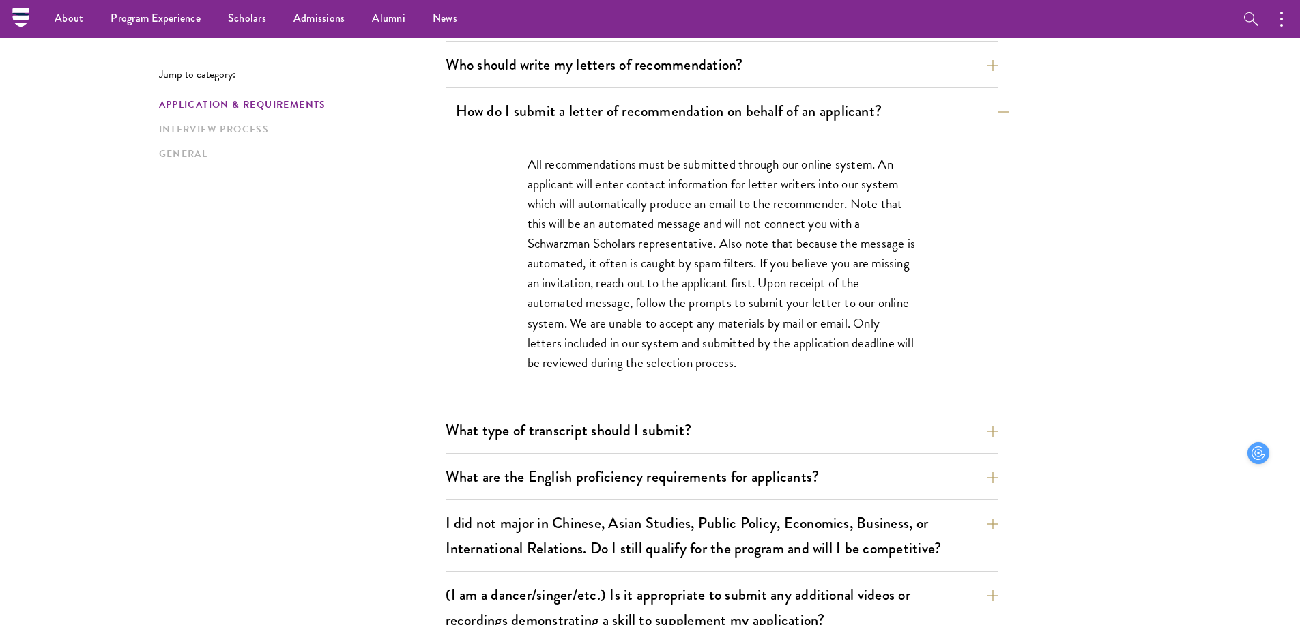
click at [684, 363] on p "All recommendations must be submitted through our online system. An applicant w…" at bounding box center [721, 263] width 389 height 218
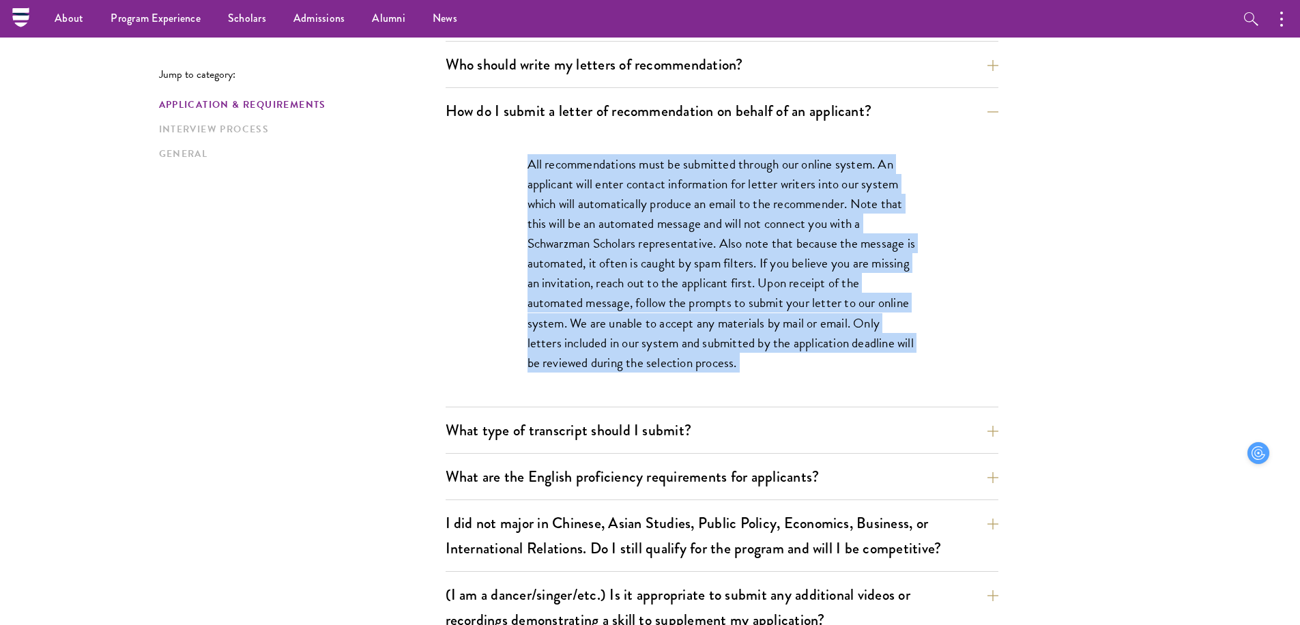
click at [685, 405] on div "All recommendations must be submitted through our online system. An applicant w…" at bounding box center [722, 270] width 471 height 273
